Goal: Find specific page/section: Find specific page/section

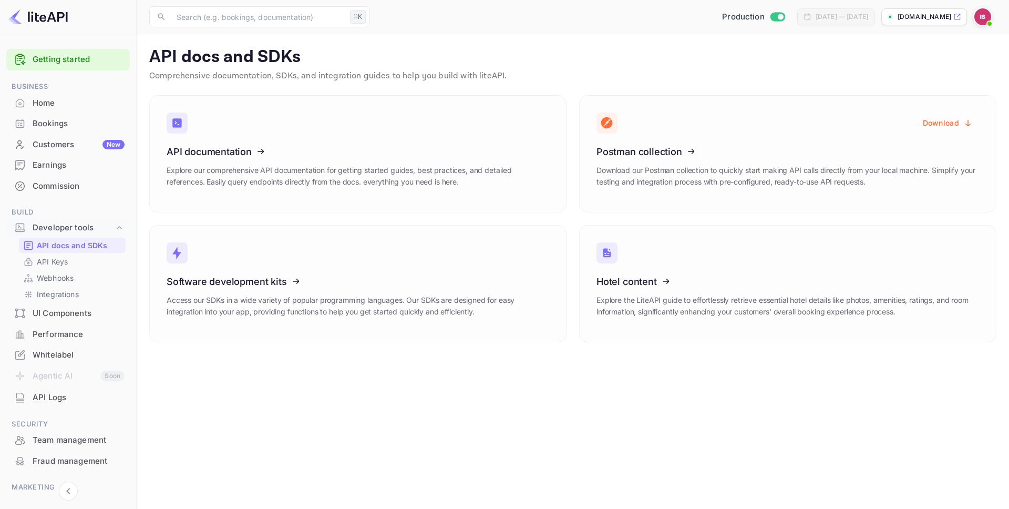
click at [62, 166] on div "Earnings" at bounding box center [79, 165] width 92 height 12
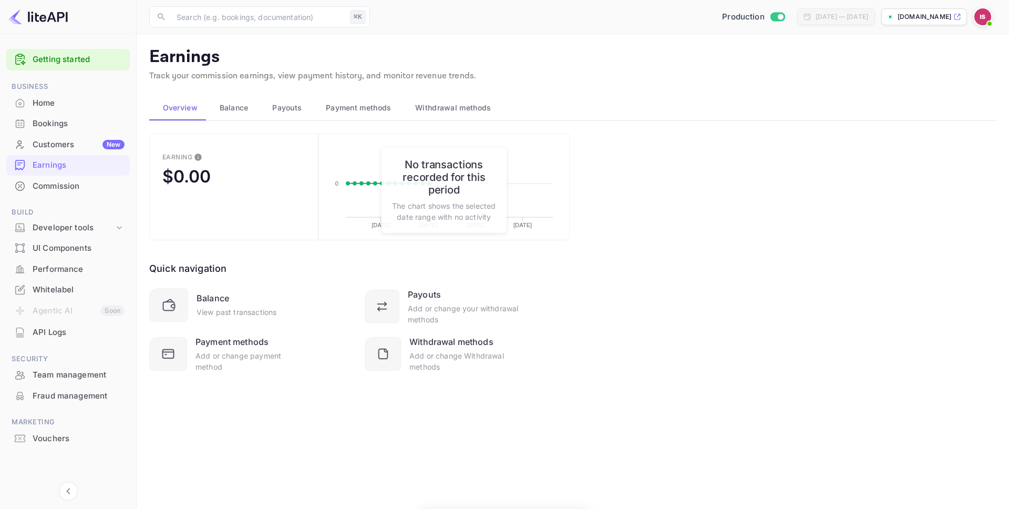
click at [347, 107] on span "Payment methods" at bounding box center [359, 107] width 66 height 13
